Goal: Transaction & Acquisition: Purchase product/service

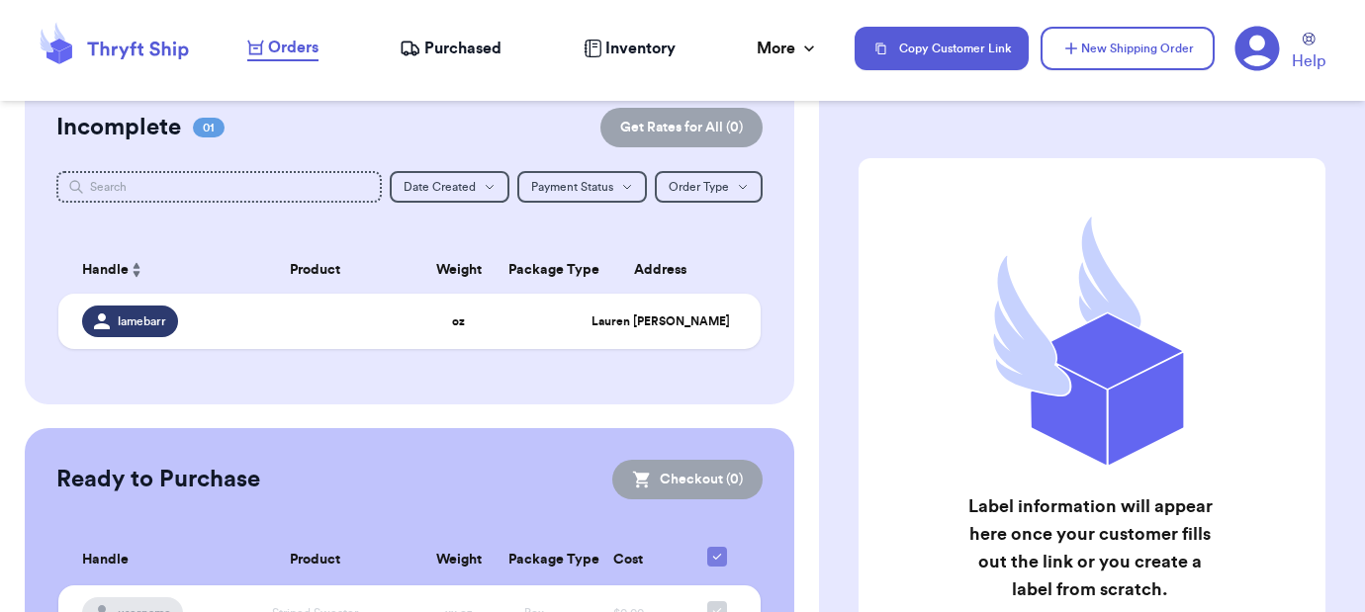
scroll to position [176, 0]
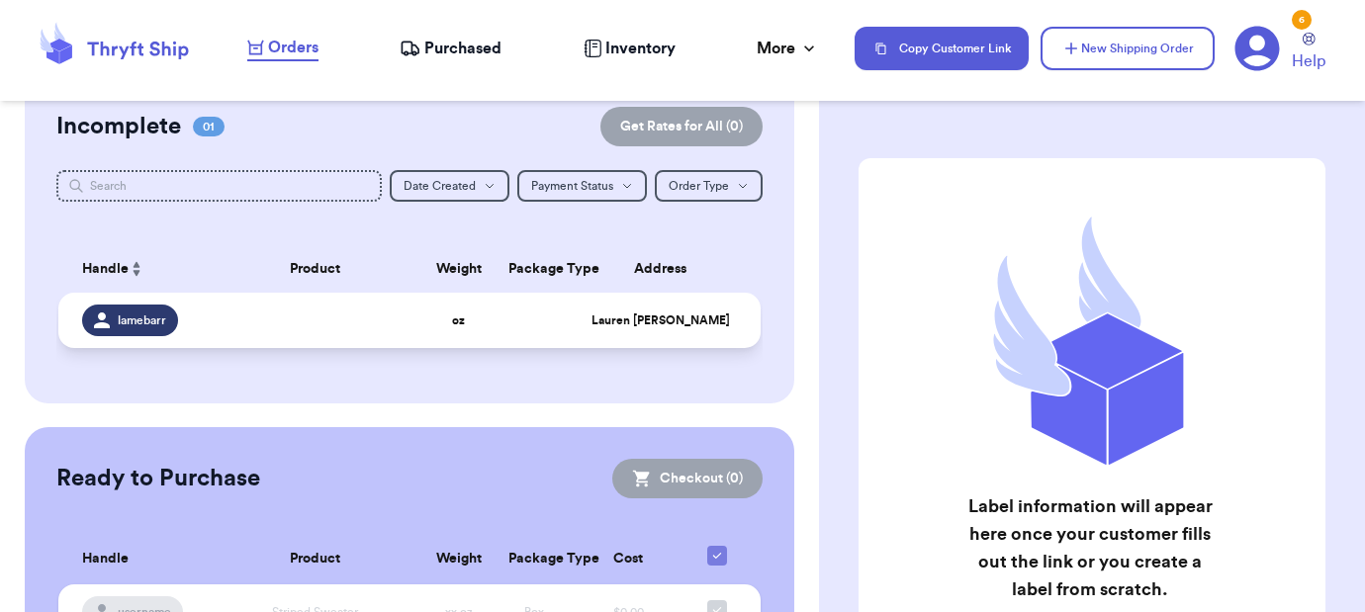
click at [333, 334] on td at bounding box center [316, 320] width 212 height 55
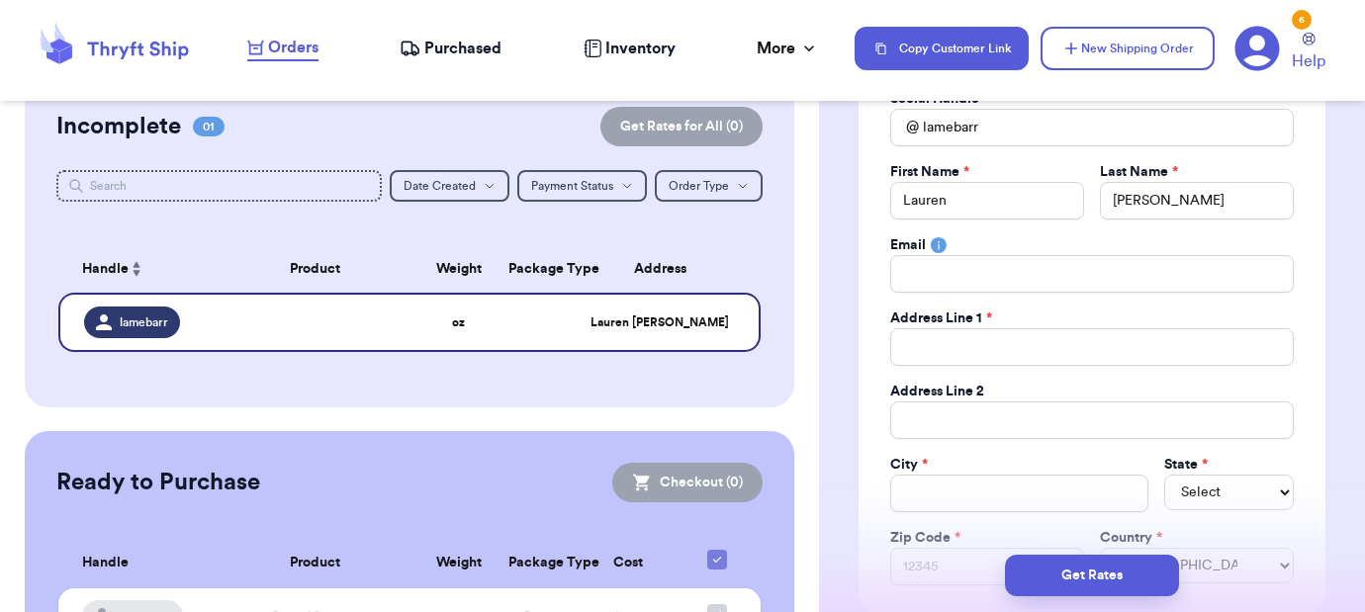
scroll to position [258, 0]
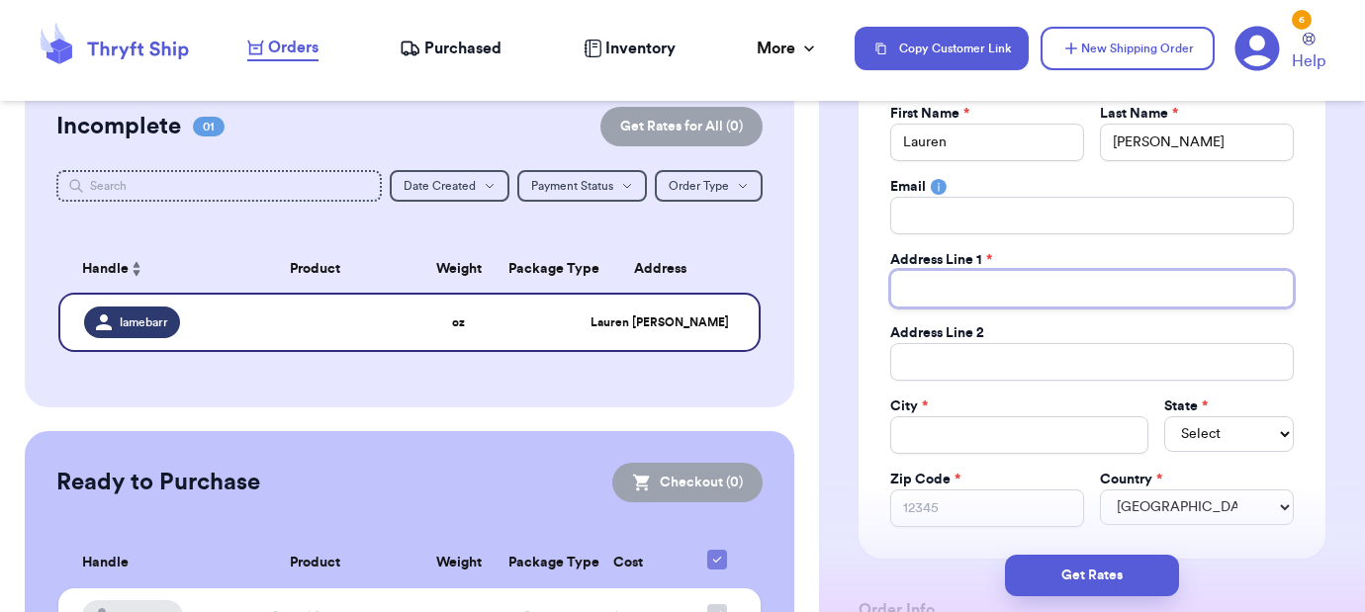
click at [1003, 296] on input "Total Amount Paid" at bounding box center [1091, 289] width 403 height 38
paste input "[STREET_ADDRESS]"
type input "[STREET_ADDRESS]"
drag, startPoint x: 1178, startPoint y: 290, endPoint x: 1116, endPoint y: 288, distance: 62.3
click at [1116, 288] on input "[STREET_ADDRESS]" at bounding box center [1091, 289] width 403 height 38
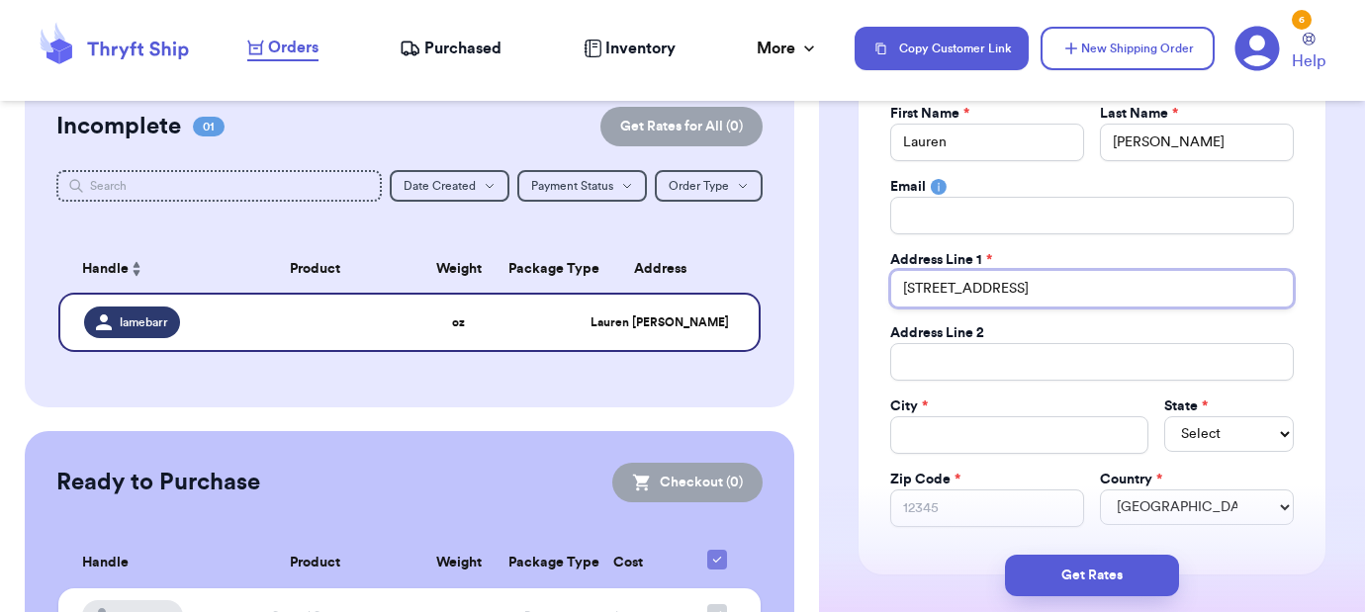
click at [1178, 300] on input "[STREET_ADDRESS]" at bounding box center [1091, 289] width 403 height 38
drag, startPoint x: 1166, startPoint y: 290, endPoint x: 1124, endPoint y: 285, distance: 41.8
click at [1124, 285] on input "[STREET_ADDRESS]" at bounding box center [1091, 289] width 403 height 38
type input "[STREET_ADDRESS]"
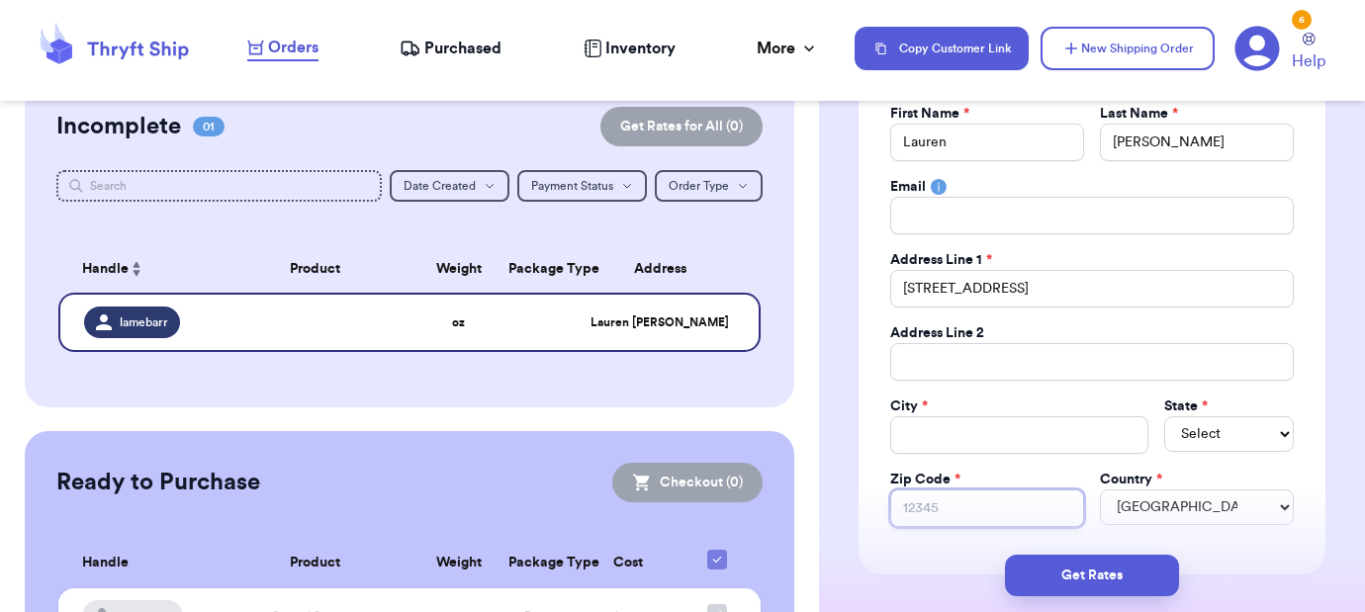
click at [978, 511] on input "Zip Code *" at bounding box center [987, 509] width 194 height 38
paste input "48104"
type input "48104"
click at [1122, 436] on input "Total Amount Paid" at bounding box center [1019, 435] width 258 height 38
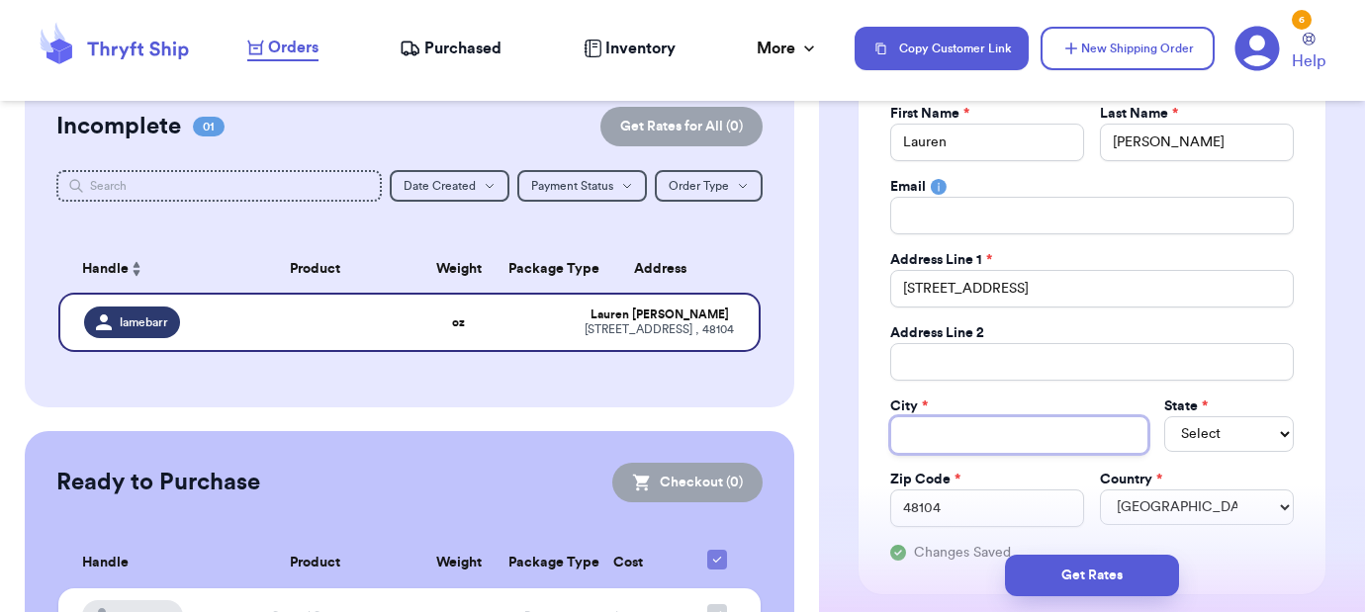
type input "A"
type input "An"
type input "[PERSON_NAME]"
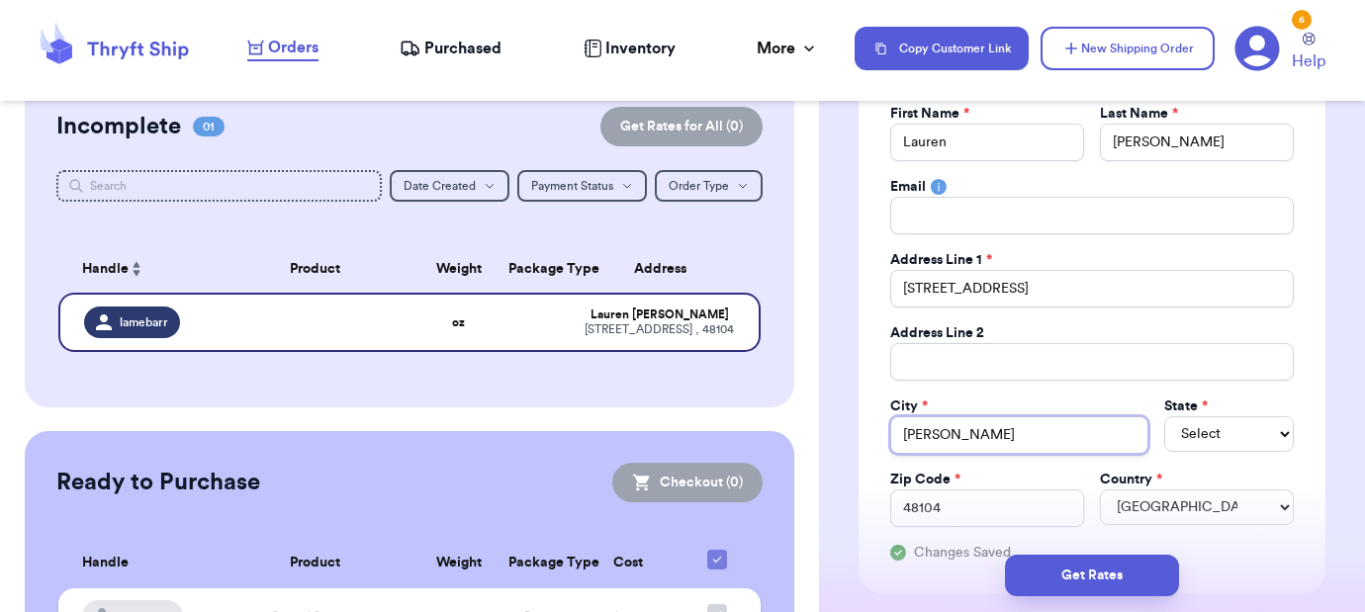
type input "[PERSON_NAME]"
type input "[PERSON_NAME][GEOGRAPHIC_DATA]"
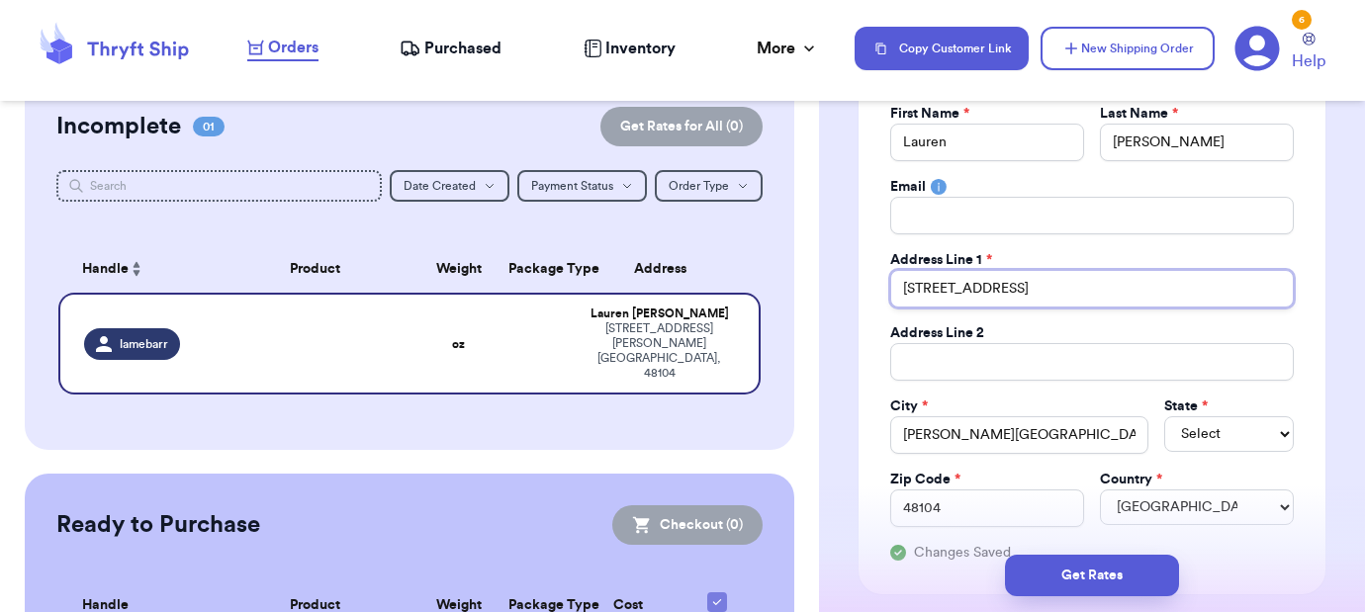
drag, startPoint x: 1171, startPoint y: 306, endPoint x: 1021, endPoint y: 288, distance: 151.4
click at [1021, 288] on input "[STREET_ADDRESS]" at bounding box center [1091, 289] width 403 height 38
type input "[STREET_ADDRESS]"
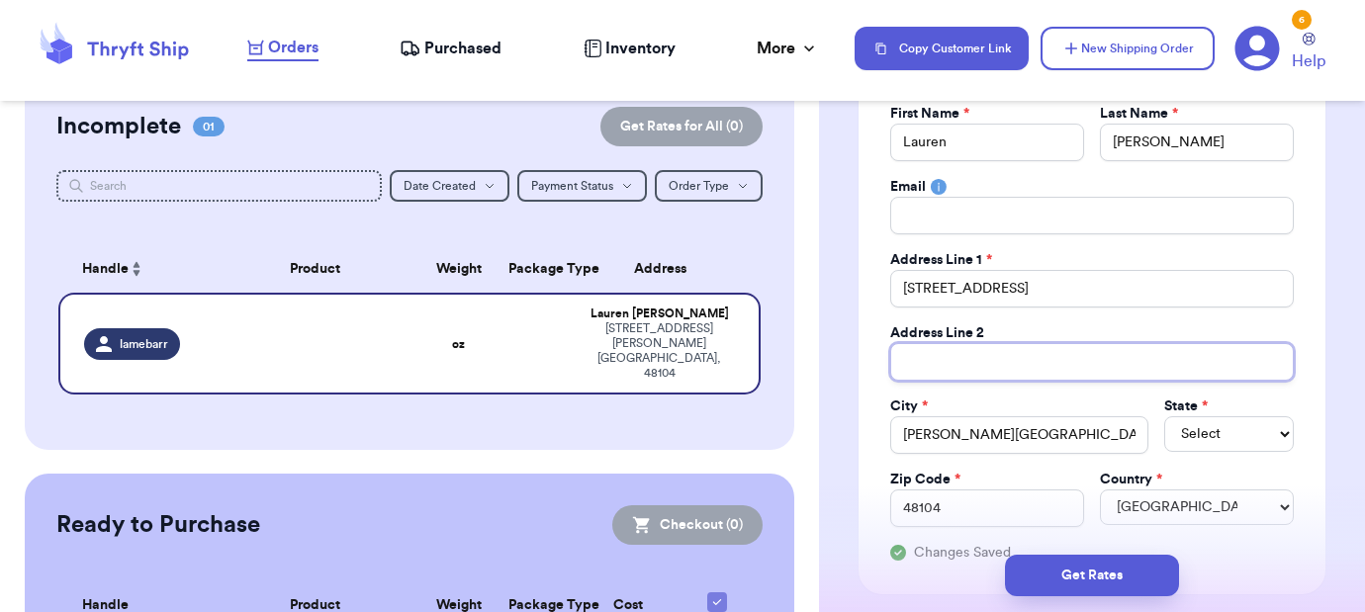
click at [969, 347] on input "Total Amount Paid" at bounding box center [1091, 362] width 403 height 38
click at [1250, 436] on select "Select AL AK AZ AR CA CO [GEOGRAPHIC_DATA] DE DC [GEOGRAPHIC_DATA] [GEOGRAPHIC_…" at bounding box center [1229, 434] width 130 height 36
select select "MI"
click at [1164, 416] on select "Select AL AK AZ AR CA CO [GEOGRAPHIC_DATA] DE DC [GEOGRAPHIC_DATA] [GEOGRAPHIC_…" at bounding box center [1229, 434] width 130 height 36
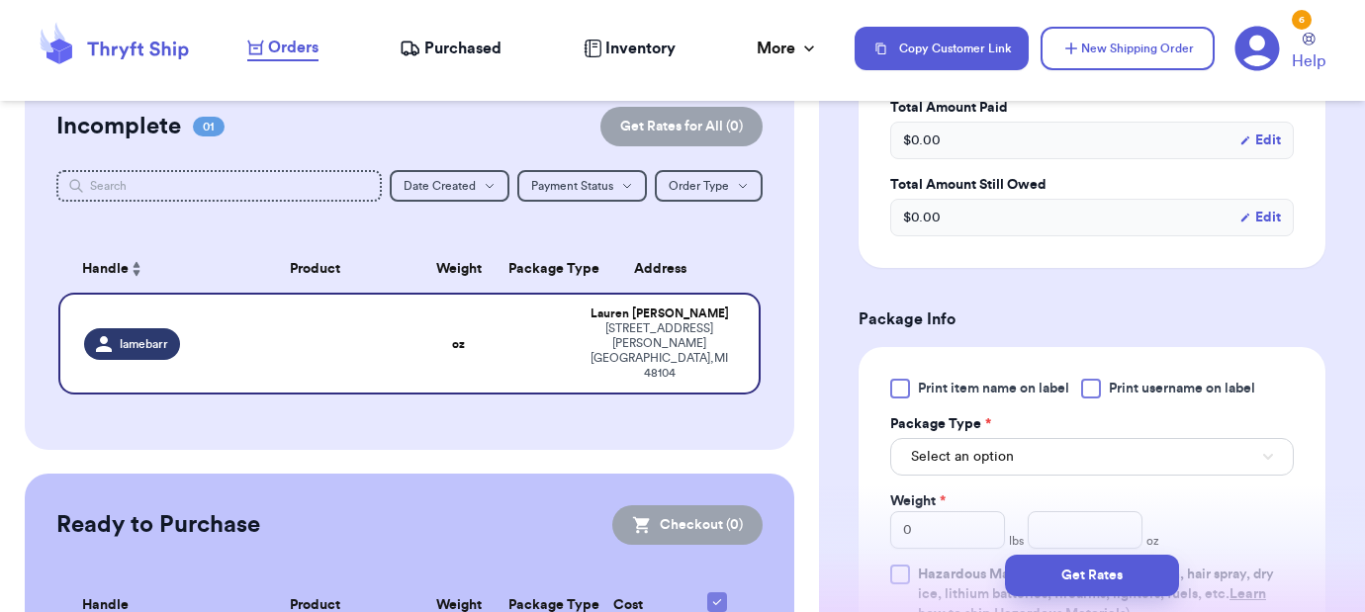
scroll to position [1175, 0]
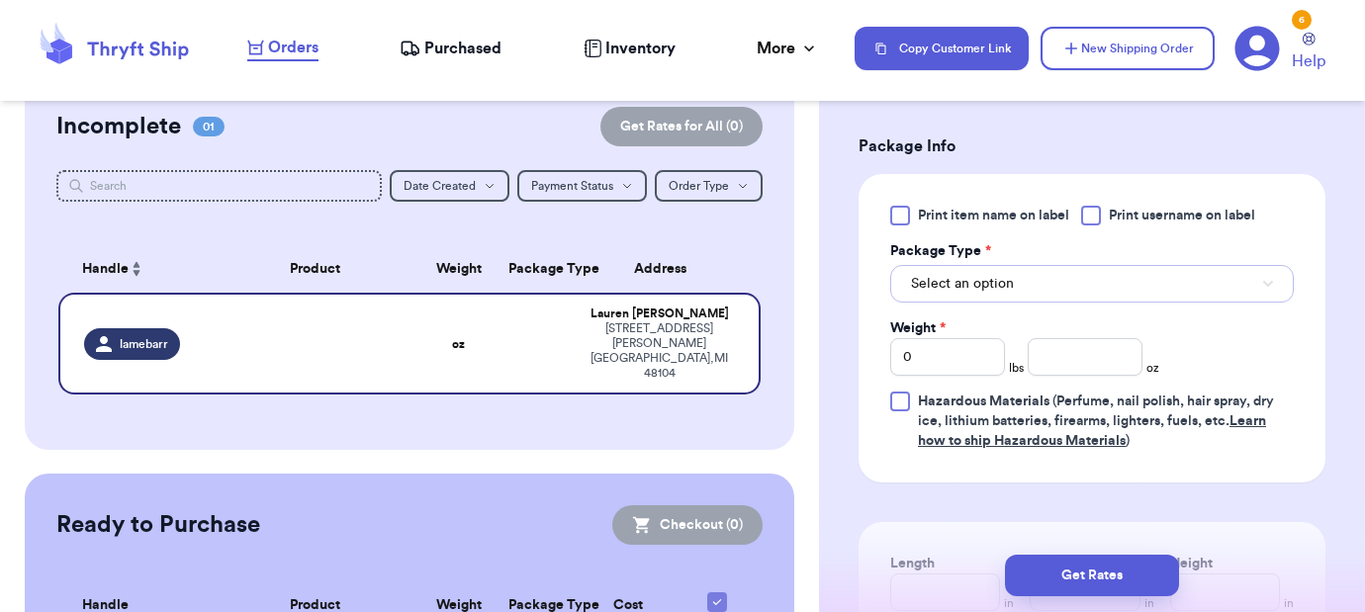
click at [1040, 290] on button "Select an option" at bounding box center [1091, 284] width 403 height 38
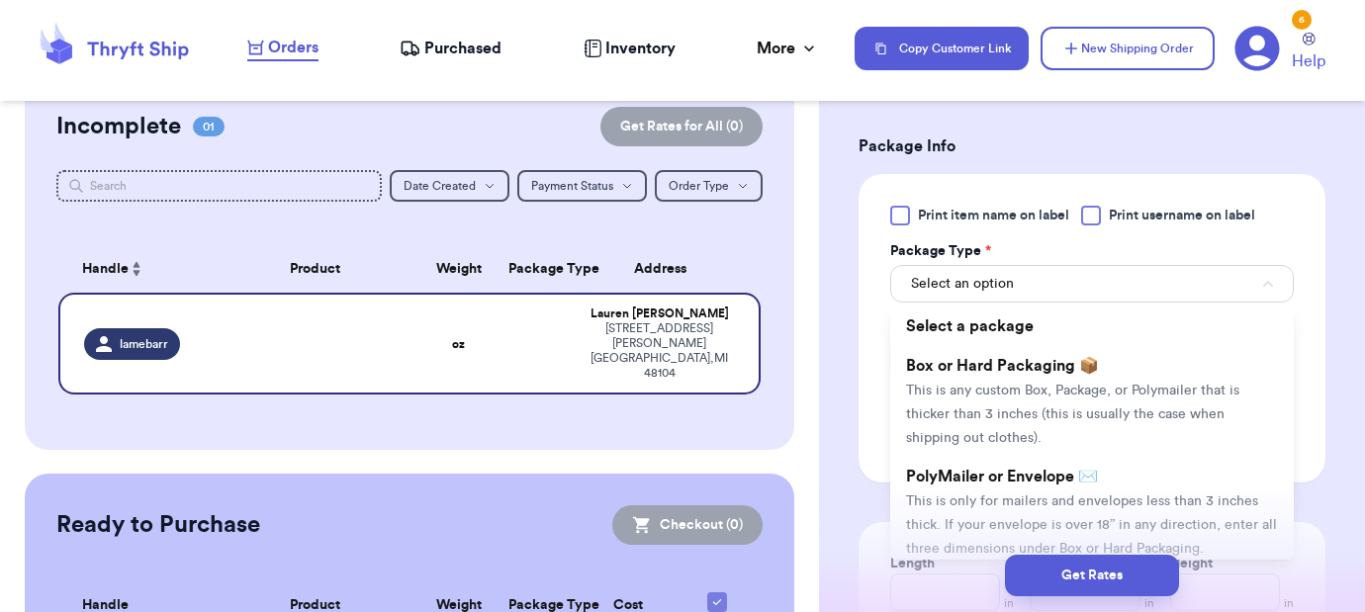
click at [1020, 501] on span "This is only for mailers and envelopes less than 3 inches thick. If your envelo…" at bounding box center [1091, 524] width 371 height 61
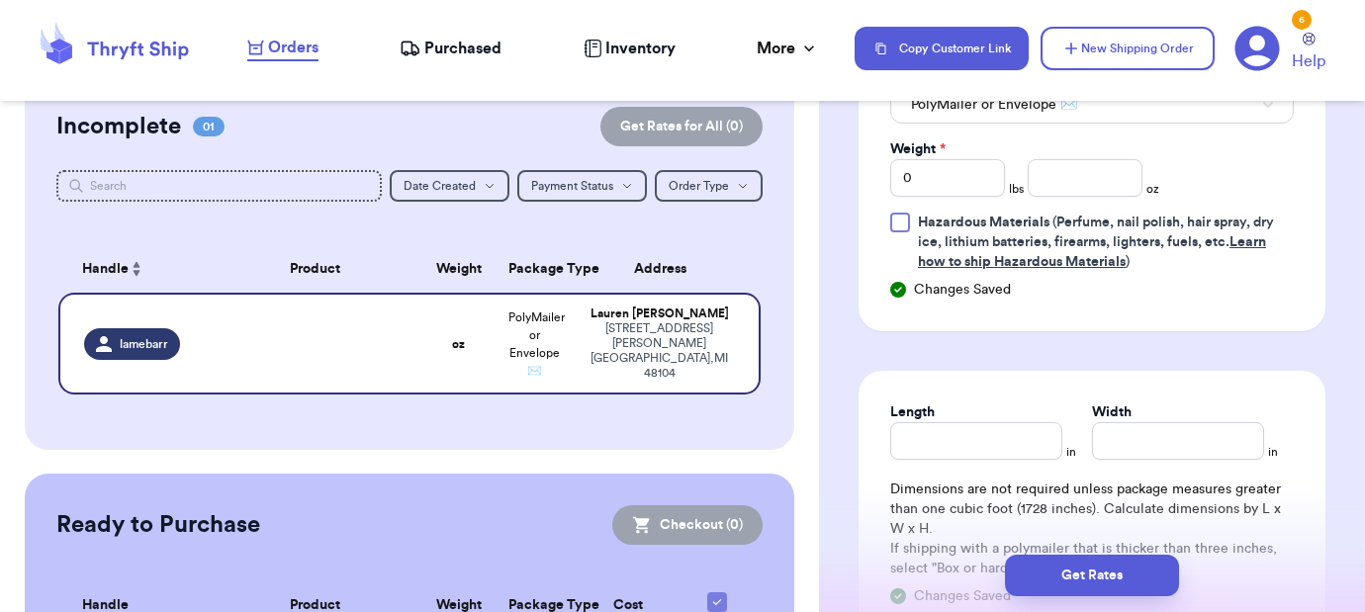
scroll to position [1363, 0]
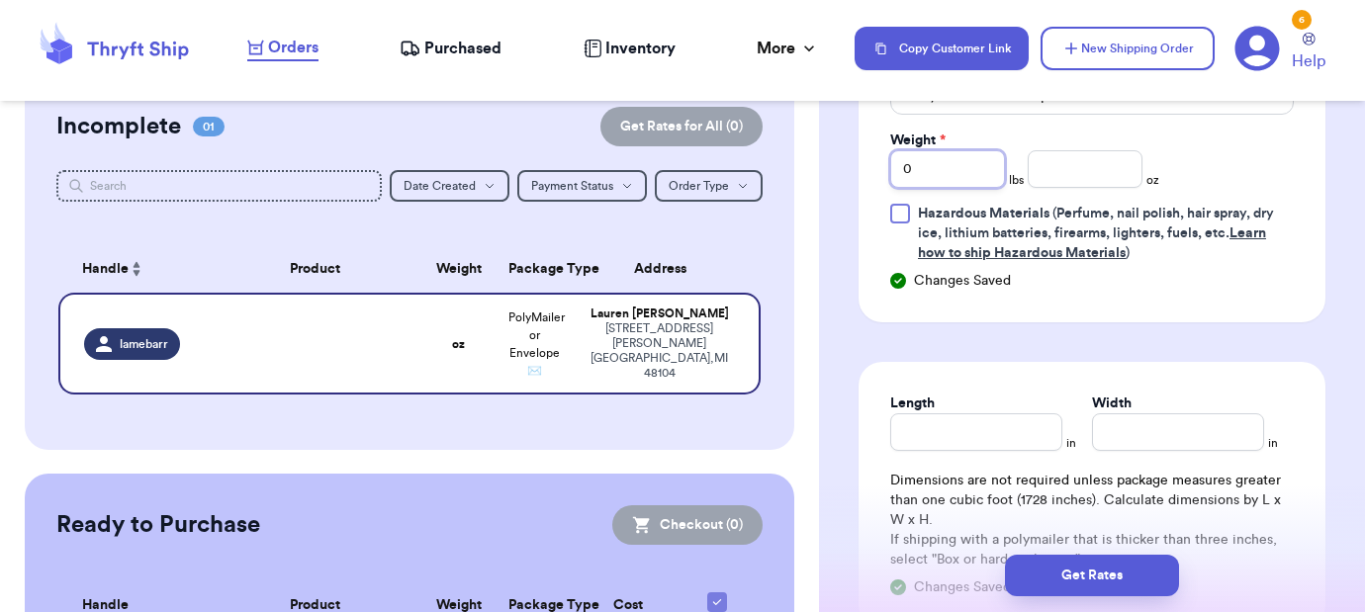
click at [947, 187] on input "0" at bounding box center [947, 169] width 115 height 38
type input "01"
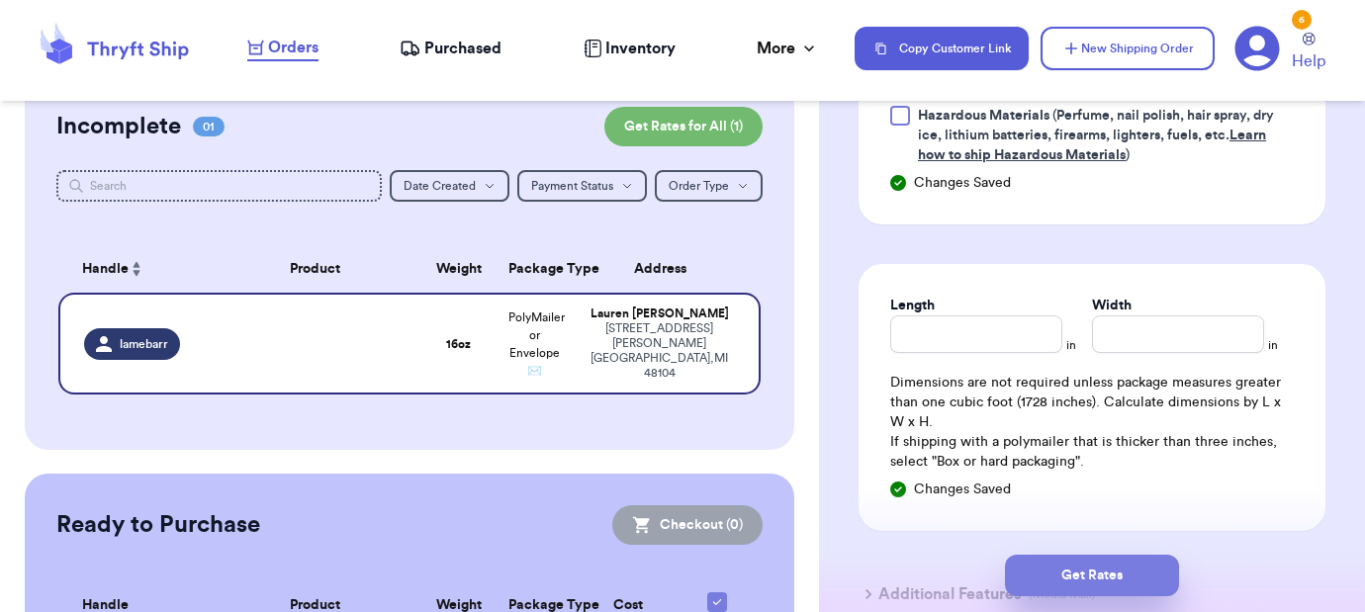
type input "10"
click at [1052, 572] on button "Get Rates" at bounding box center [1092, 576] width 174 height 42
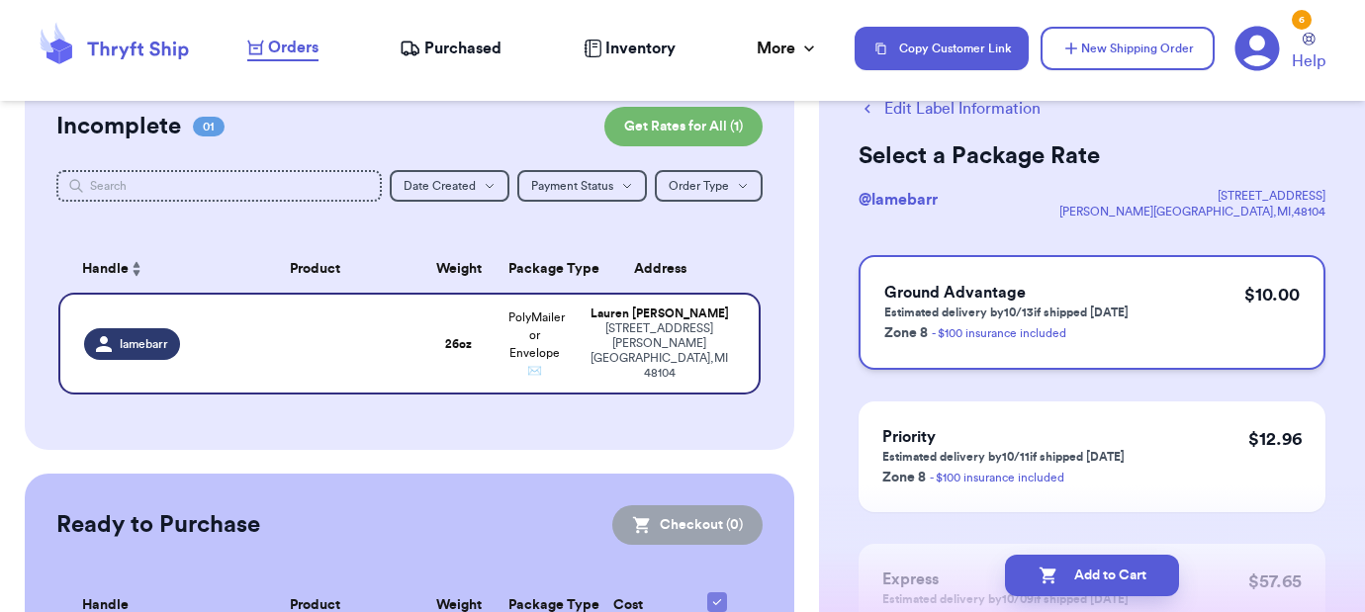
scroll to position [46, 0]
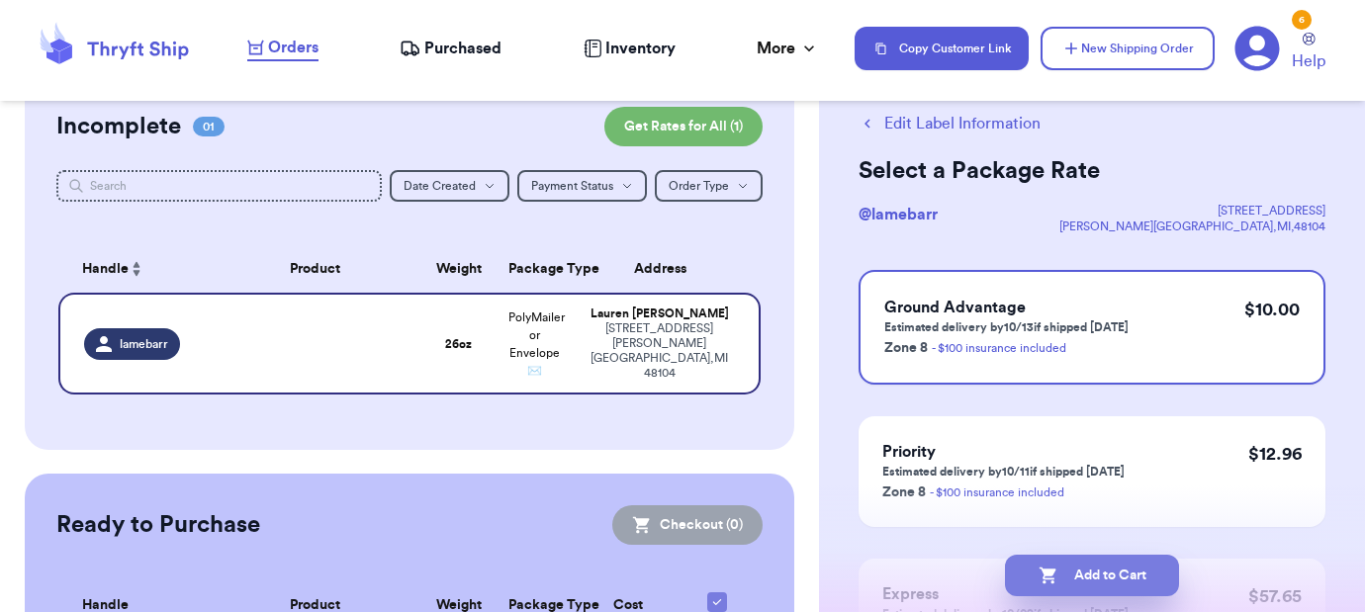
click at [1105, 574] on button "Add to Cart" at bounding box center [1092, 576] width 174 height 42
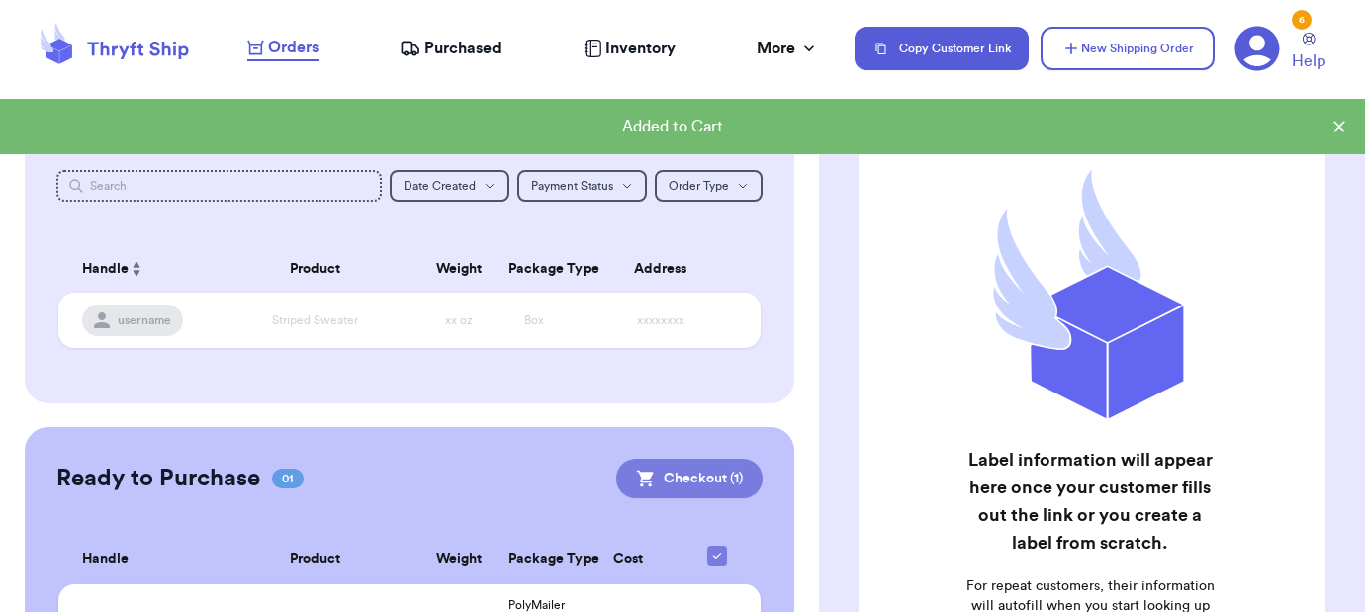
click at [721, 491] on button "Checkout ( 1 )" at bounding box center [689, 479] width 146 height 40
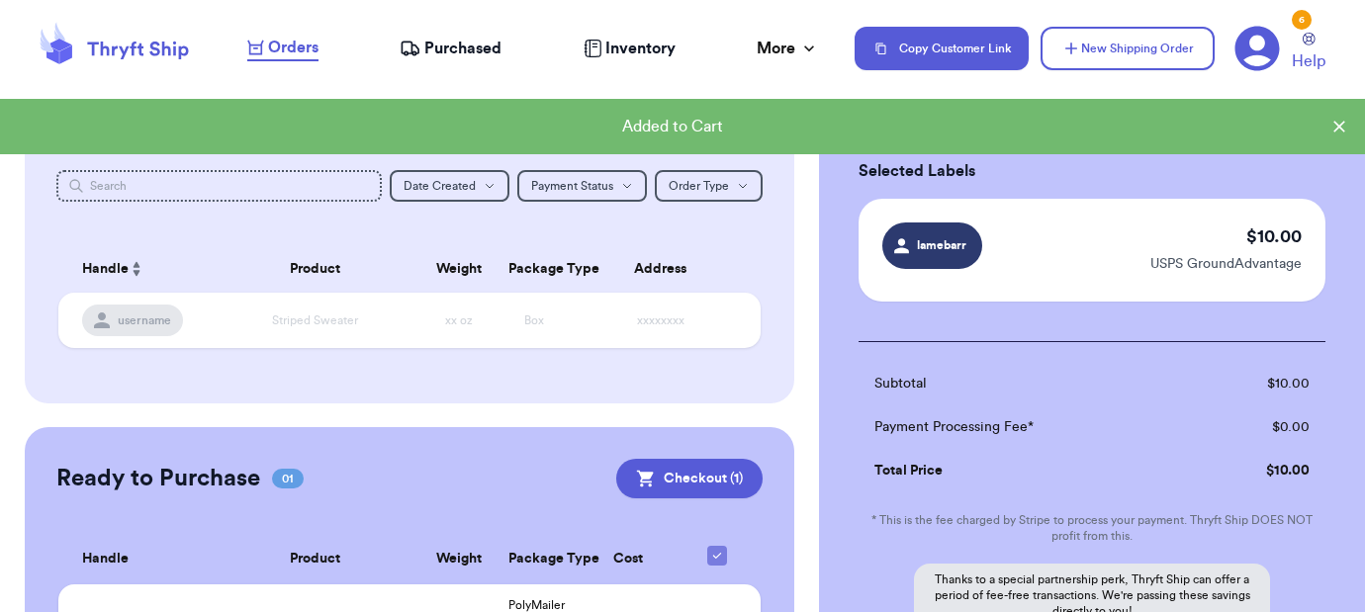
scroll to position [273, 0]
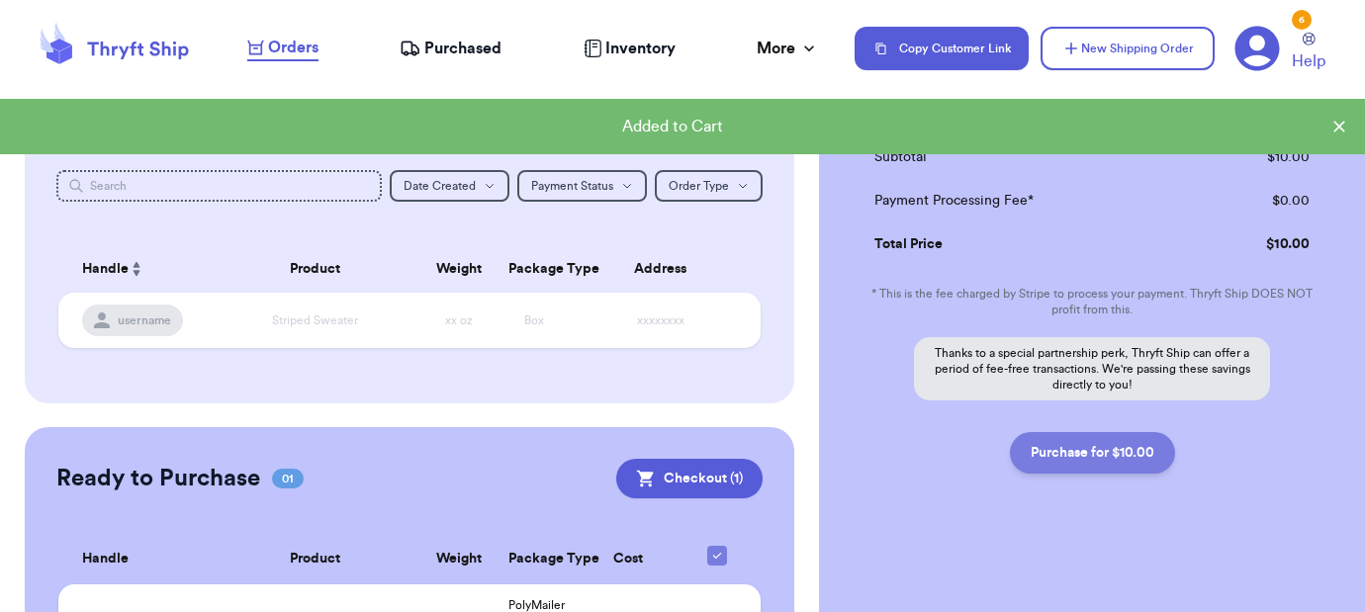
click at [1115, 473] on button "Purchase for $10.00" at bounding box center [1092, 453] width 165 height 42
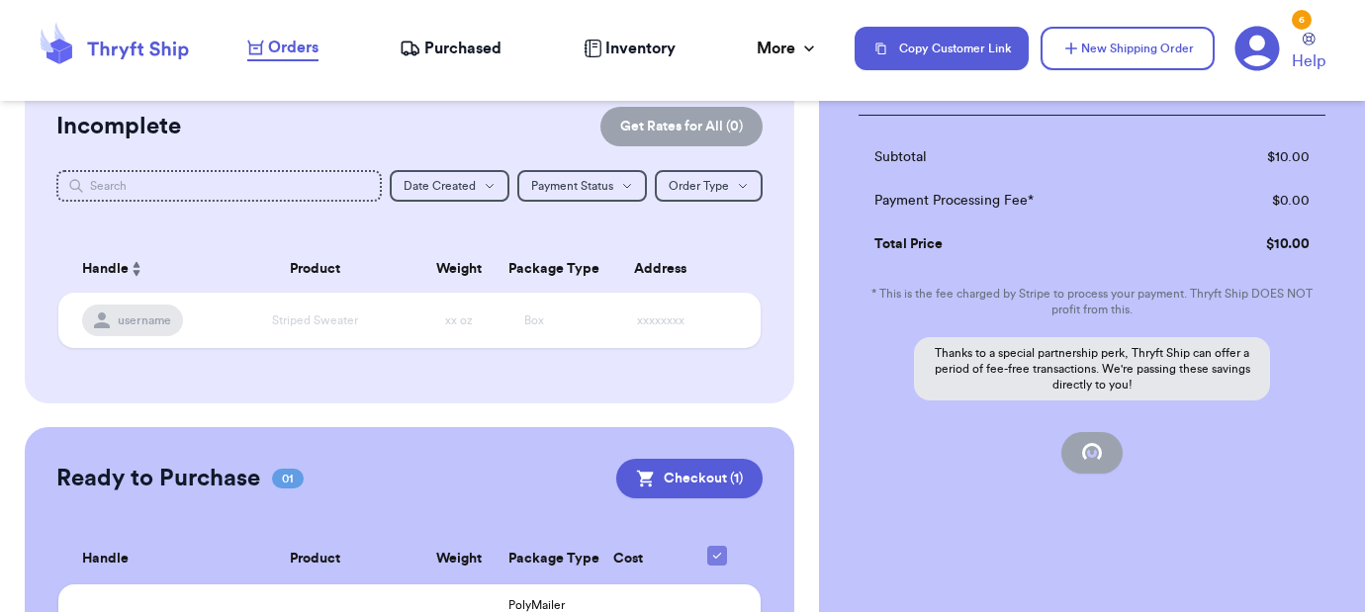
checkbox input "false"
checkbox input "true"
